Goal: Transaction & Acquisition: Purchase product/service

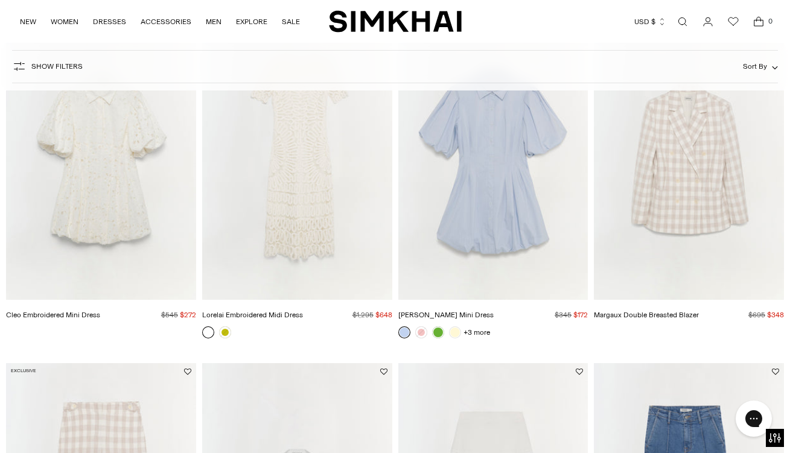
scroll to position [784, 0]
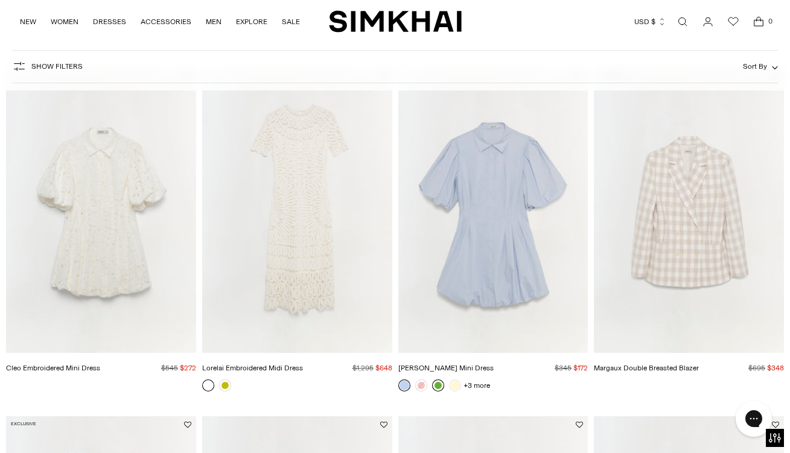
click at [437, 386] on link at bounding box center [438, 385] width 12 height 12
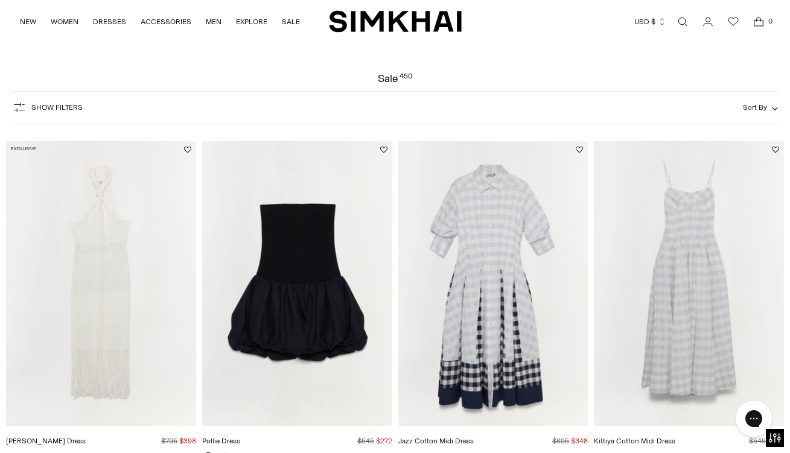
scroll to position [0, 0]
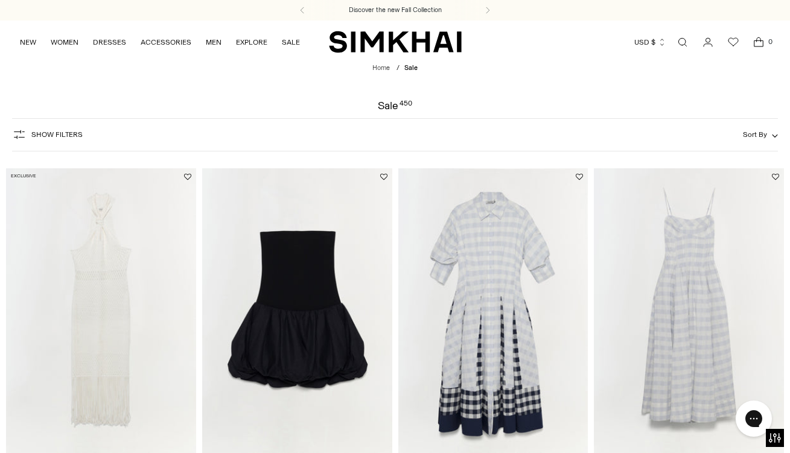
click at [763, 131] on span "Sort By" at bounding box center [755, 134] width 24 height 8
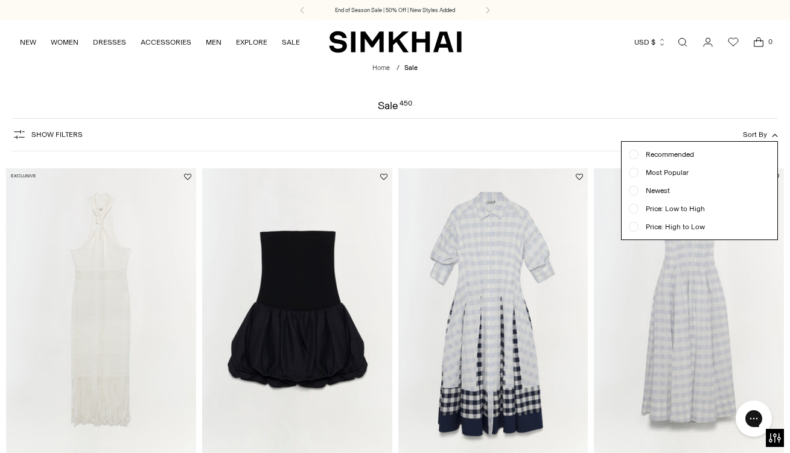
click at [661, 212] on span "Price: Low to High" at bounding box center [671, 208] width 66 height 11
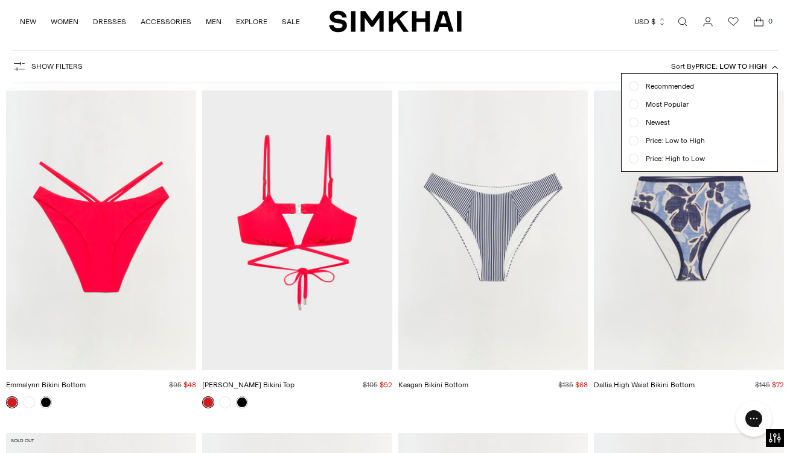
scroll to position [89, 0]
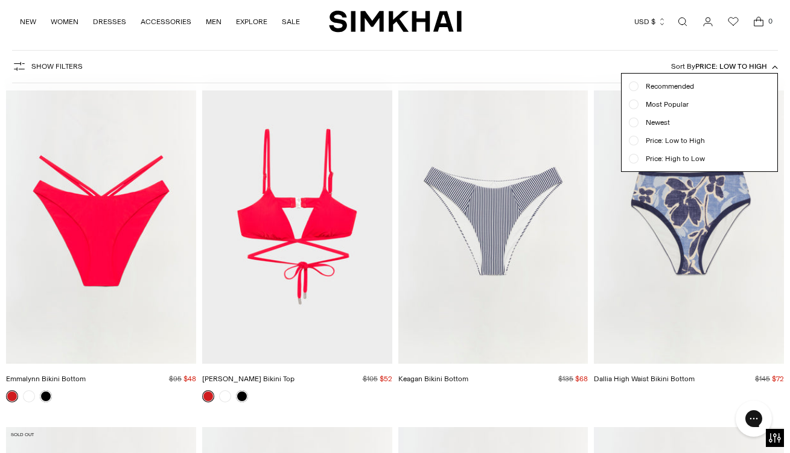
click at [395, 277] on div at bounding box center [395, 226] width 790 height 453
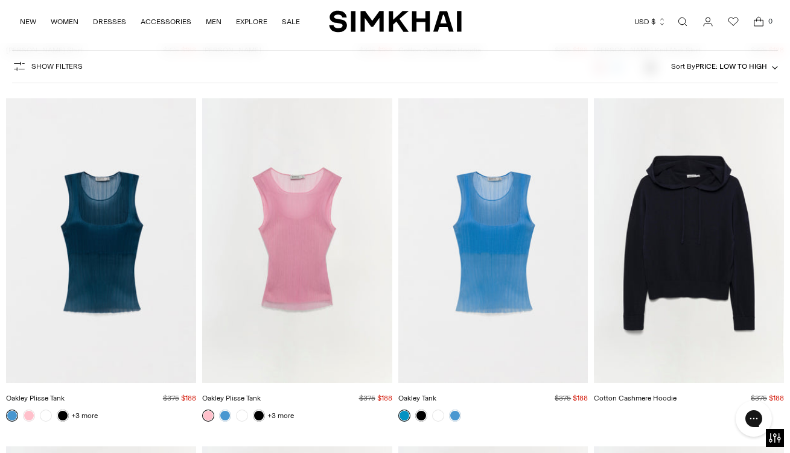
scroll to position [9661, 0]
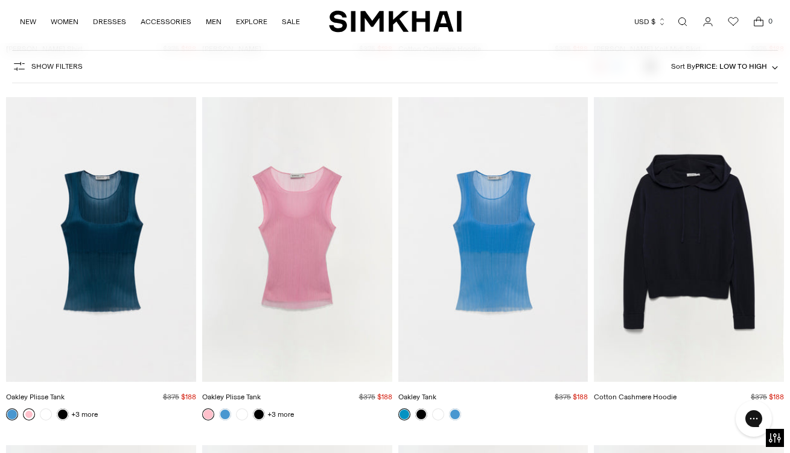
click at [30, 413] on link at bounding box center [29, 414] width 12 height 12
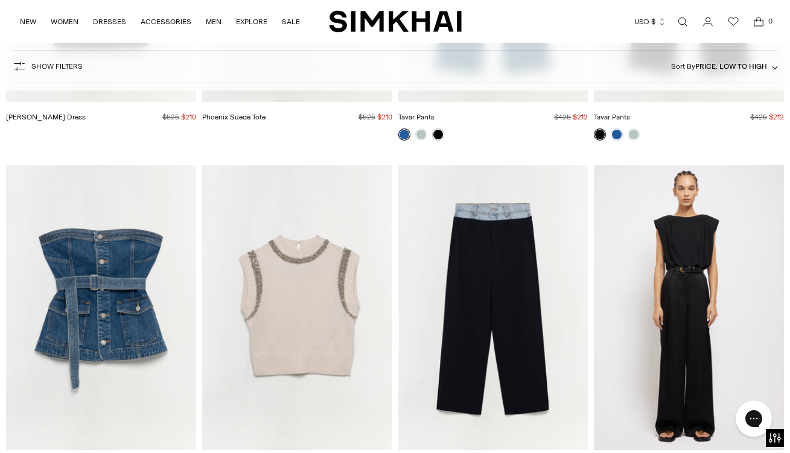
scroll to position [15214, 0]
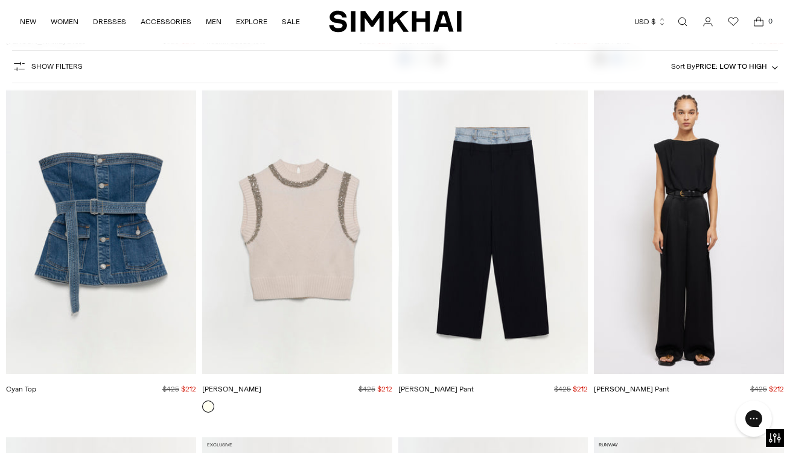
click at [0, 0] on img "Ophelia Pant" at bounding box center [0, 0] width 0 height 0
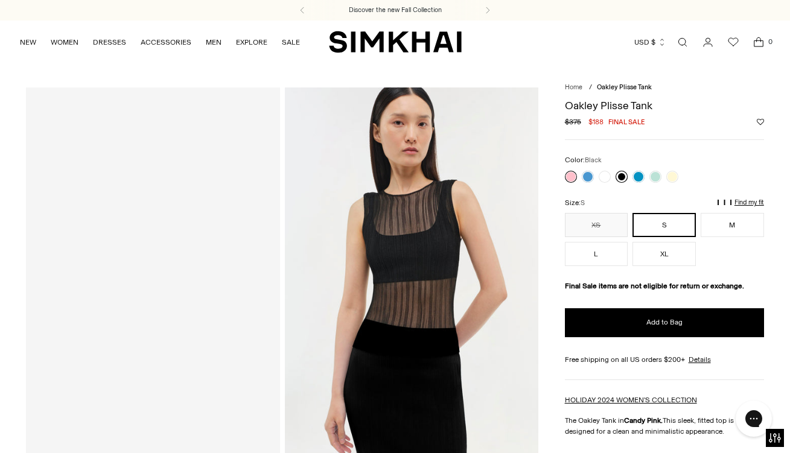
click at [621, 175] on link at bounding box center [621, 177] width 12 height 12
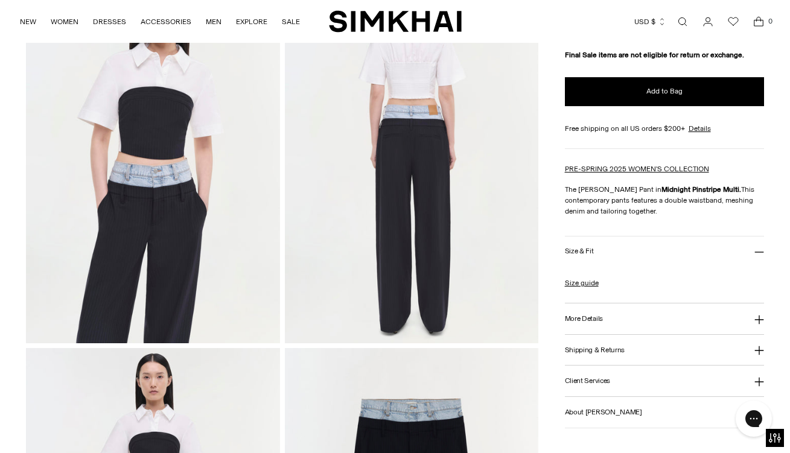
scroll to position [740, 0]
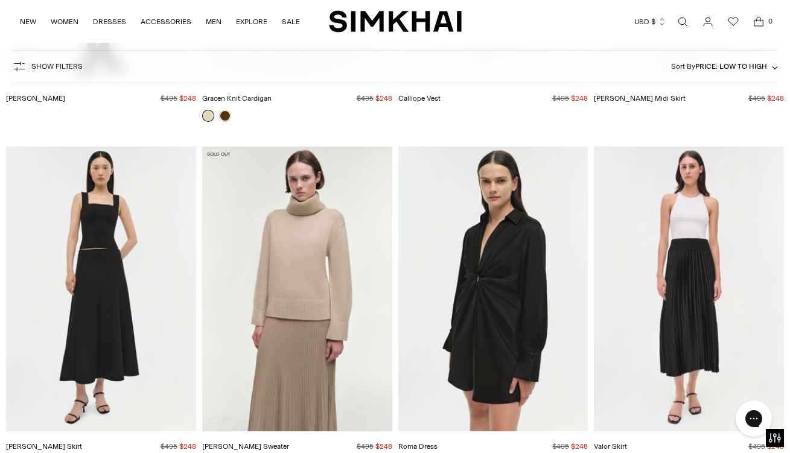
scroll to position [22765, 0]
